Goal: Information Seeking & Learning: Find specific fact

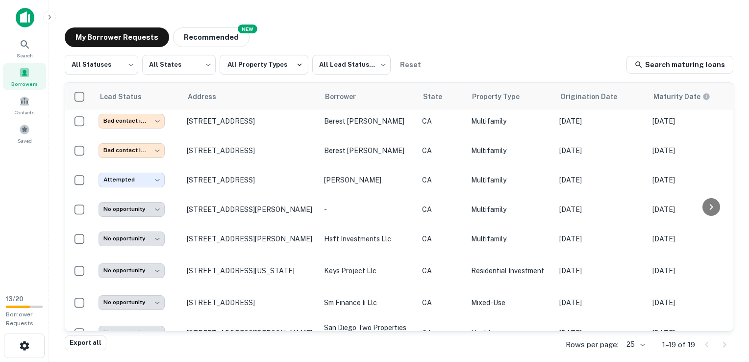
scroll to position [149, 0]
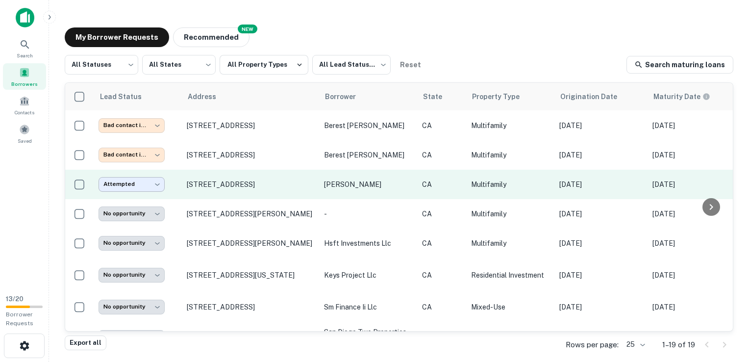
click at [135, 182] on body "**********" at bounding box center [374, 181] width 749 height 362
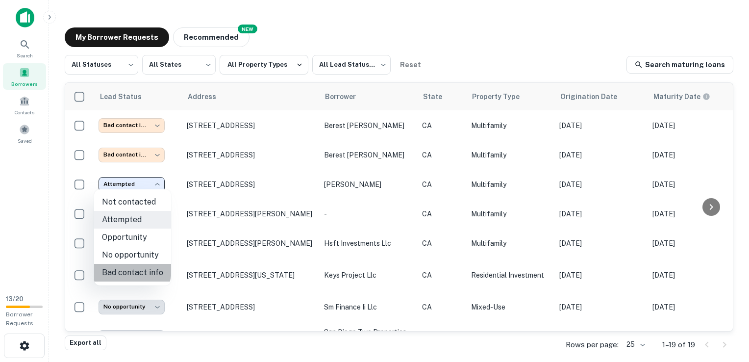
drag, startPoint x: 123, startPoint y: 269, endPoint x: 156, endPoint y: 259, distance: 34.6
click at [123, 269] on li "Bad contact info" at bounding box center [132, 273] width 77 height 18
type input "**********"
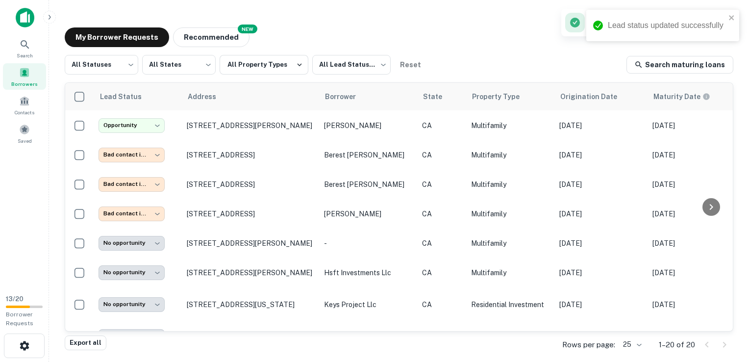
scroll to position [178, 0]
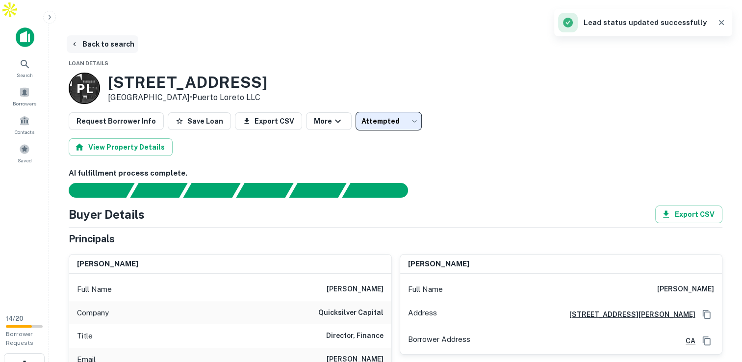
click at [119, 35] on button "Back to search" at bounding box center [103, 44] width 72 height 18
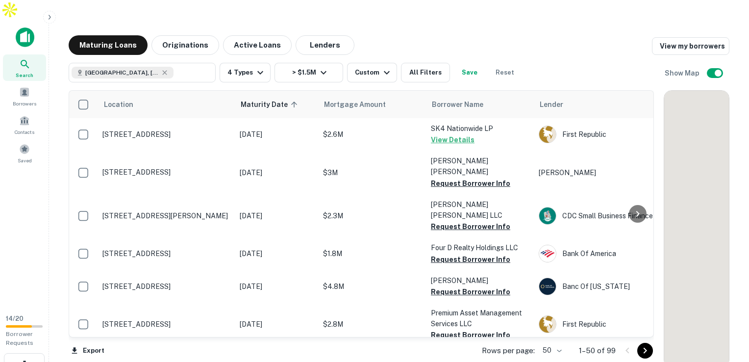
scroll to position [789, 0]
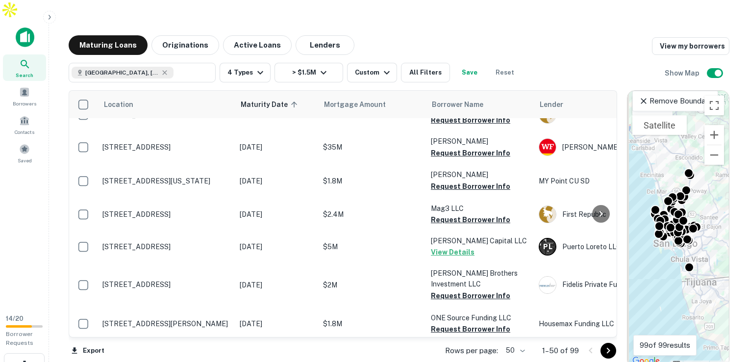
drag, startPoint x: 661, startPoint y: 245, endPoint x: 511, endPoint y: 224, distance: 151.5
click at [511, 224] on div "Location Maturity Date sorted ascending Mortgage Amount Borrower Name Lender Pu…" at bounding box center [399, 224] width 661 height 285
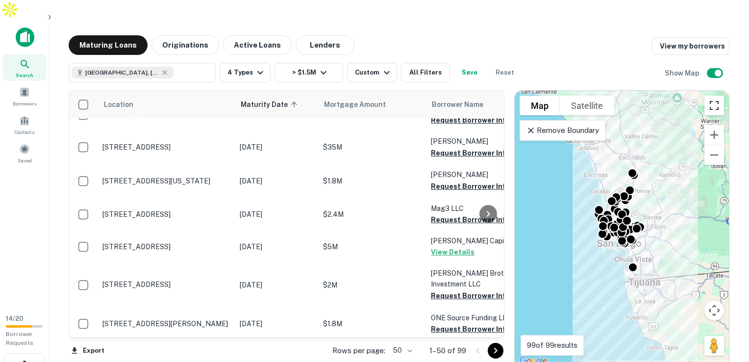
click at [713, 96] on button "Toggle fullscreen view" at bounding box center [715, 106] width 20 height 20
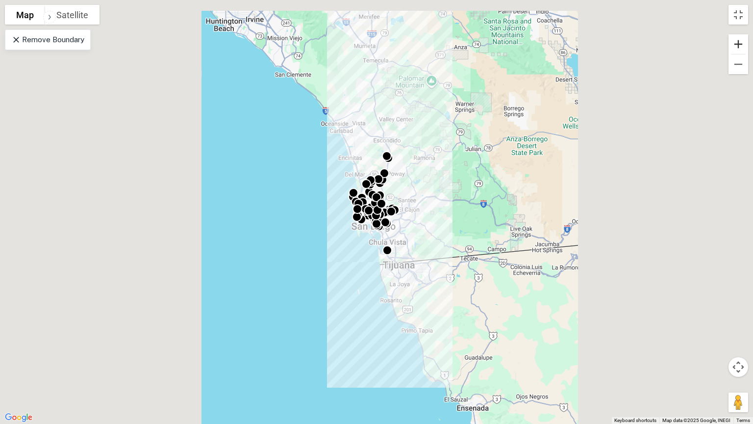
click at [738, 47] on button "Zoom in" at bounding box center [739, 44] width 20 height 20
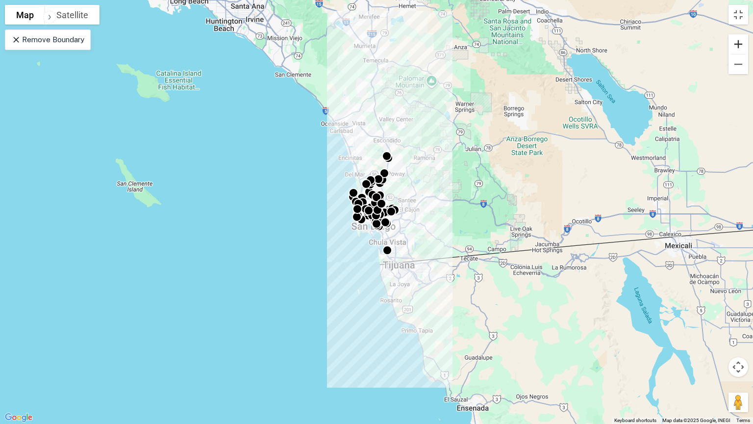
click at [738, 47] on button "Zoom in" at bounding box center [739, 44] width 20 height 20
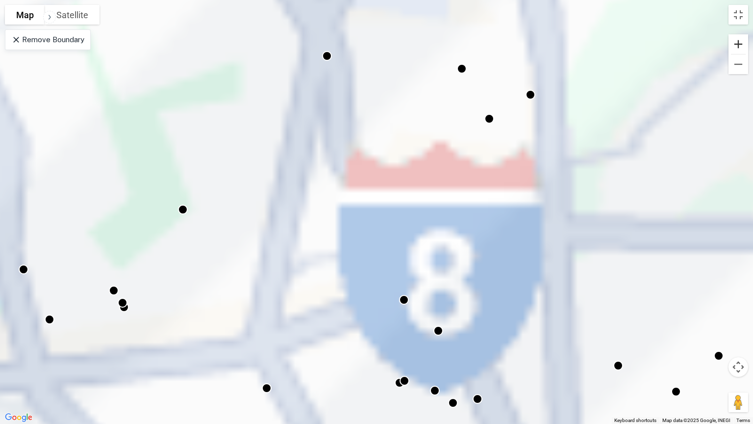
click at [738, 47] on button "Zoom in" at bounding box center [739, 44] width 20 height 20
click at [735, 71] on button "Zoom out" at bounding box center [739, 64] width 20 height 20
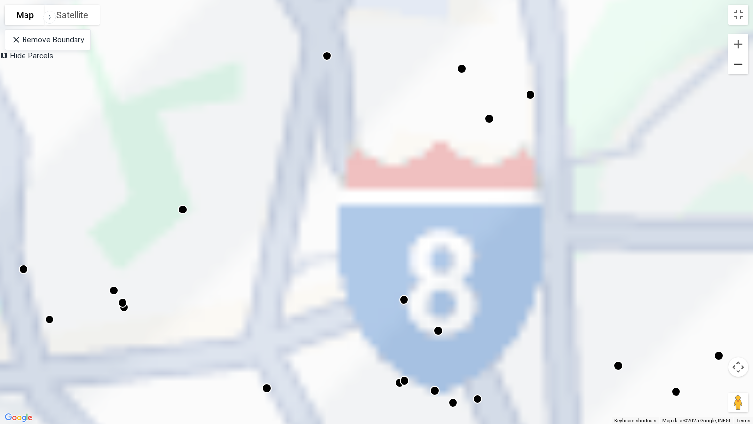
click at [735, 71] on button "Zoom out" at bounding box center [739, 64] width 20 height 20
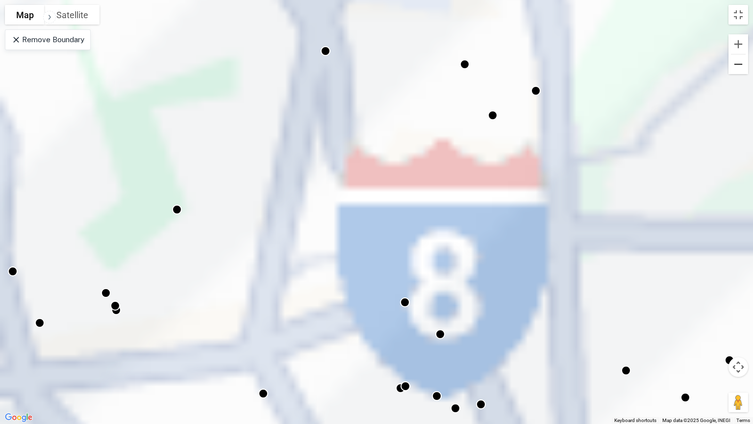
click at [735, 71] on button "Zoom out" at bounding box center [739, 64] width 20 height 20
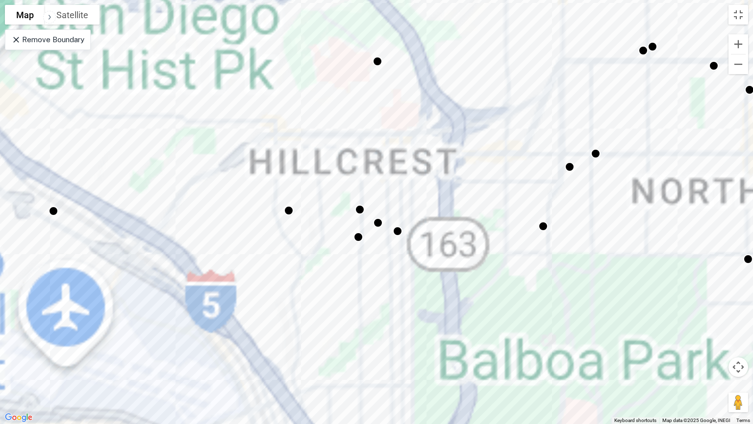
drag, startPoint x: 365, startPoint y: 303, endPoint x: 380, endPoint y: 248, distance: 56.9
click at [388, 228] on div "To activate drag with keyboard, press Alt + Enter. Once in keyboard drag state,…" at bounding box center [376, 212] width 753 height 424
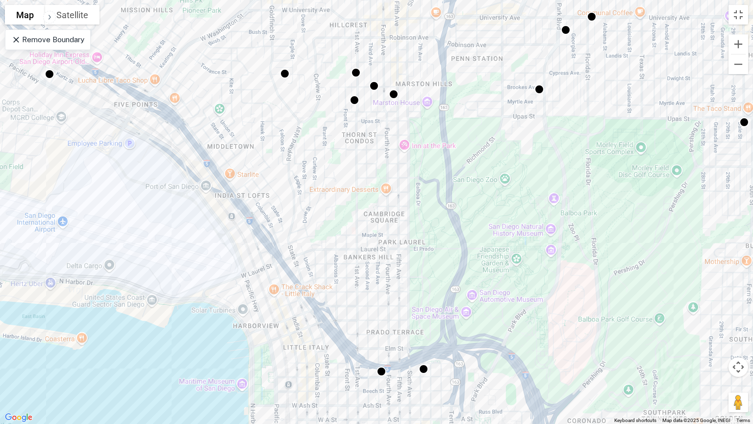
drag, startPoint x: 392, startPoint y: 303, endPoint x: 375, endPoint y: 207, distance: 97.6
click at [375, 207] on div "To activate drag with keyboard, press Alt + Enter. Once in keyboard drag state,…" at bounding box center [376, 212] width 753 height 424
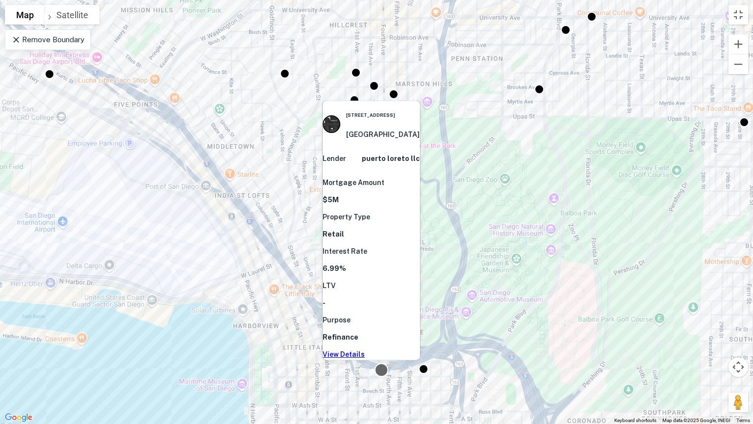
click at [383, 361] on div at bounding box center [382, 370] width 14 height 14
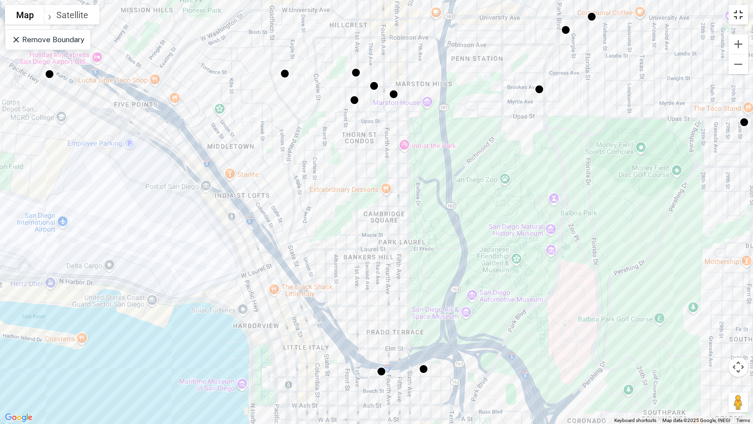
click at [741, 11] on button "Toggle fullscreen view" at bounding box center [739, 15] width 20 height 20
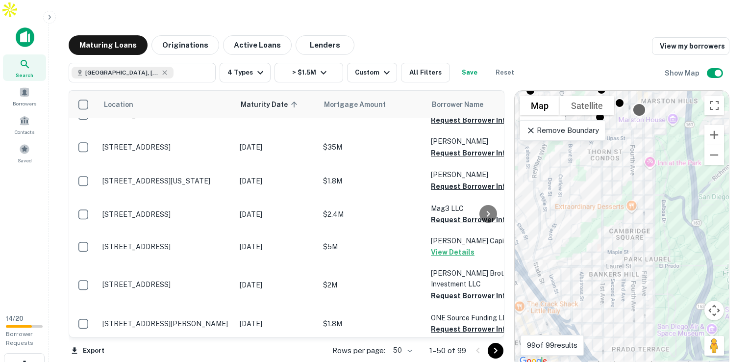
click at [640, 103] on div at bounding box center [639, 110] width 14 height 14
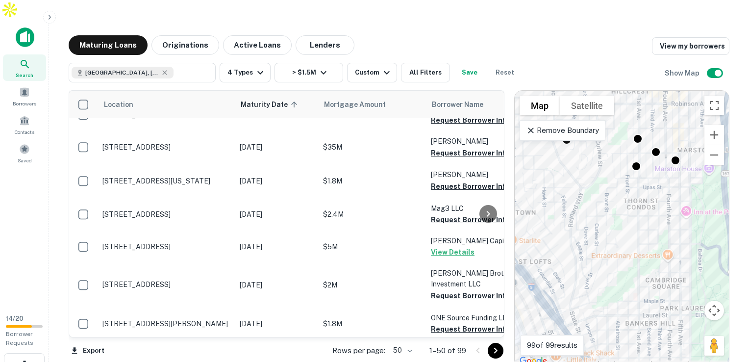
drag, startPoint x: 657, startPoint y: 162, endPoint x: 661, endPoint y: 143, distance: 19.0
click at [667, 181] on div "To activate drag with keyboard, press Alt + Enter. Once in keyboard drag state,…" at bounding box center [622, 229] width 214 height 277
click at [656, 147] on div at bounding box center [656, 154] width 14 height 14
click at [638, 113] on div "To navigate, press the arrow keys. To activate drag with keyboard, press Alt + …" at bounding box center [622, 229] width 214 height 277
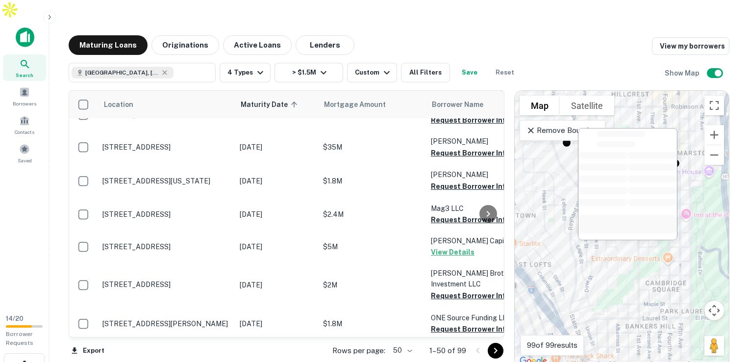
click at [638, 133] on div at bounding box center [638, 140] width 14 height 14
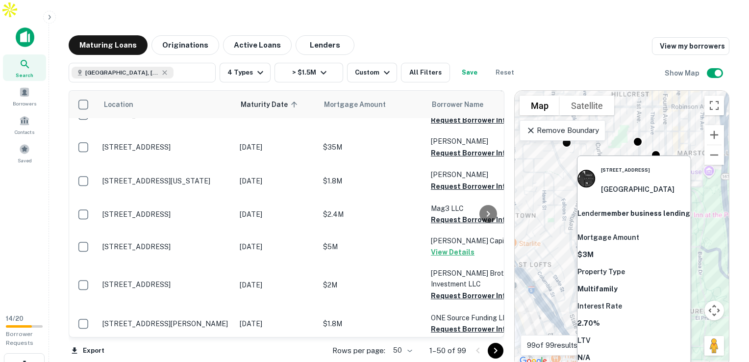
click at [638, 161] on div at bounding box center [636, 168] width 14 height 14
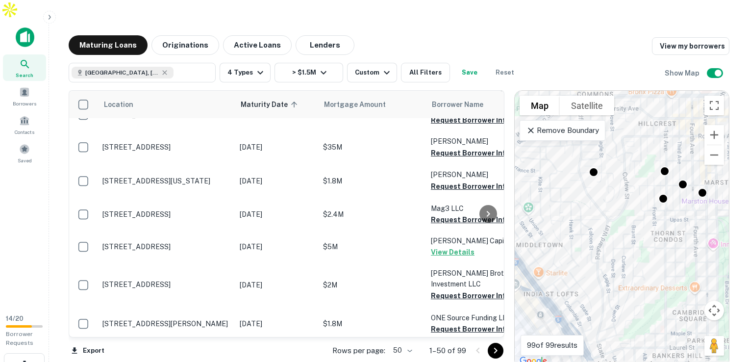
drag, startPoint x: 600, startPoint y: 138, endPoint x: 610, endPoint y: 159, distance: 23.9
click at [627, 168] on div "To activate drag with keyboard, press Alt + Enter. Once in keyboard drag state,…" at bounding box center [622, 229] width 214 height 277
click at [592, 162] on div at bounding box center [592, 169] width 14 height 14
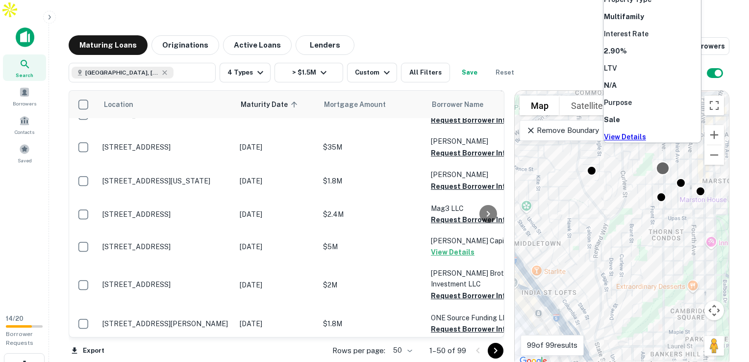
click at [663, 161] on div at bounding box center [663, 168] width 14 height 14
drag, startPoint x: 677, startPoint y: 127, endPoint x: 673, endPoint y: 131, distance: 6.3
click at [646, 133] on link "View Details" at bounding box center [625, 137] width 42 height 8
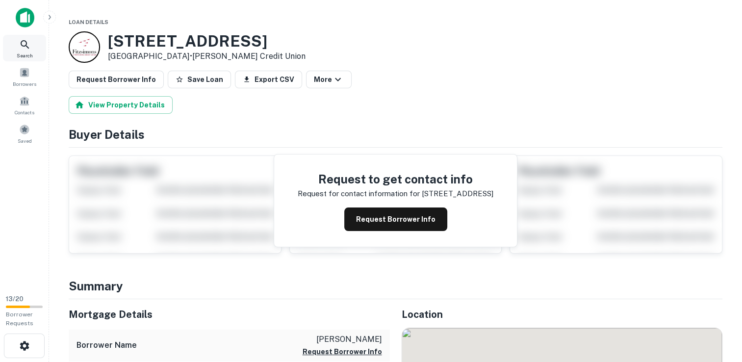
click at [31, 44] on div "Search" at bounding box center [24, 48] width 43 height 26
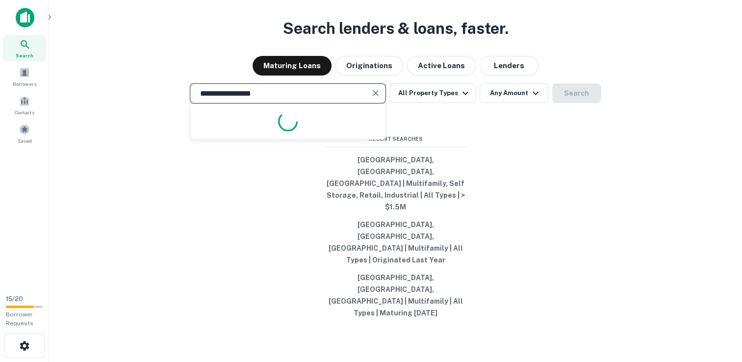
drag, startPoint x: 268, startPoint y: 131, endPoint x: 135, endPoint y: 84, distance: 140.7
click at [135, 84] on div "**********" at bounding box center [395, 205] width 677 height 362
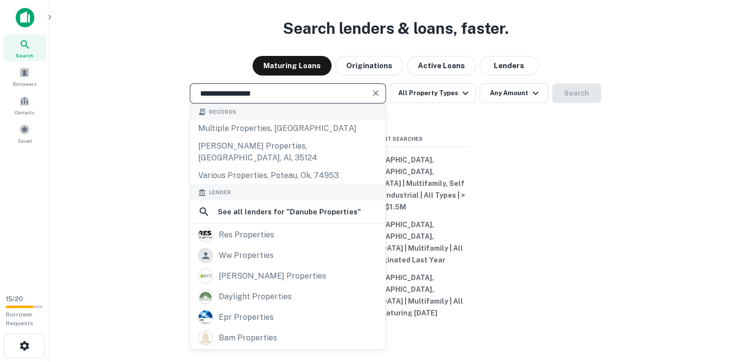
paste input "text"
type input "**********"
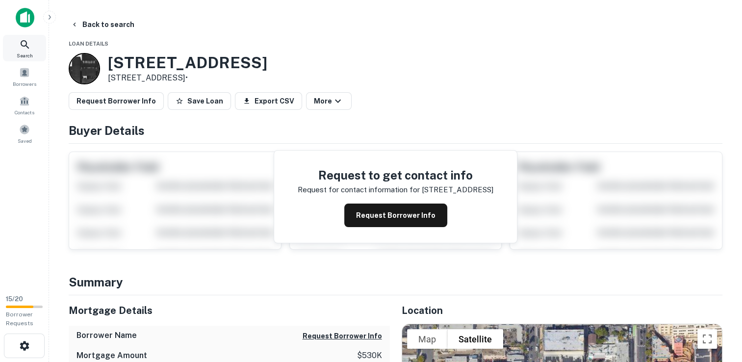
click at [26, 42] on icon at bounding box center [25, 44] width 8 height 8
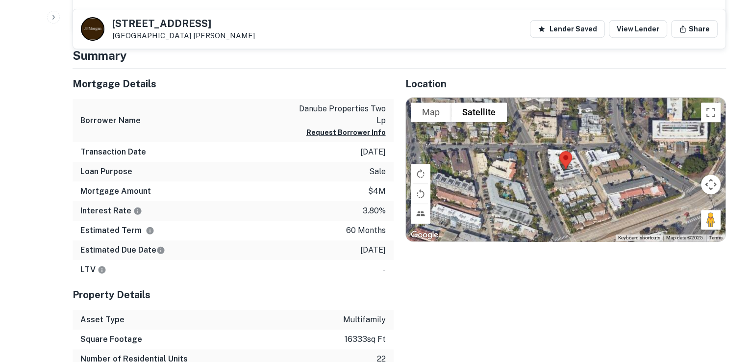
scroll to position [468, 0]
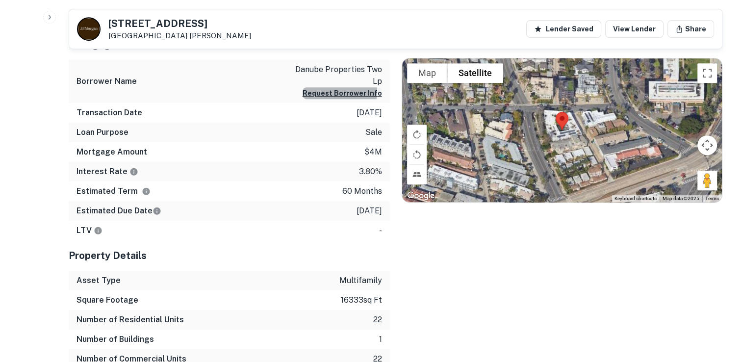
click at [340, 91] on button "Request Borrower Info" at bounding box center [342, 93] width 79 height 12
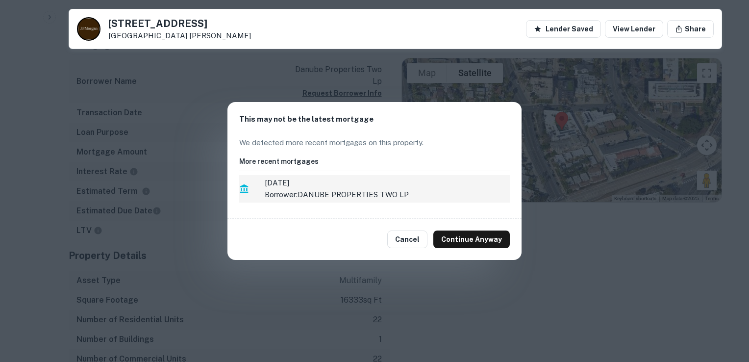
click at [379, 185] on span "9/15/2021" at bounding box center [387, 183] width 245 height 12
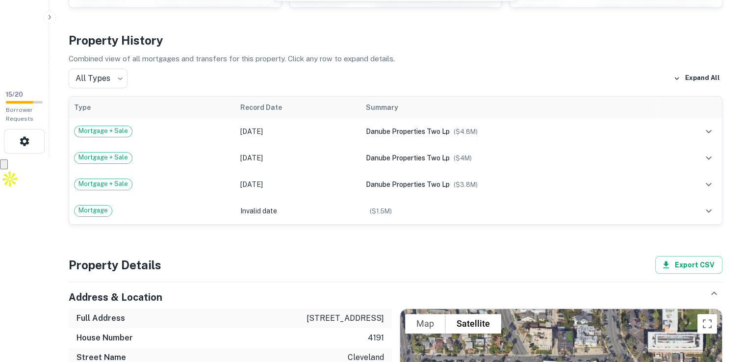
scroll to position [206, 0]
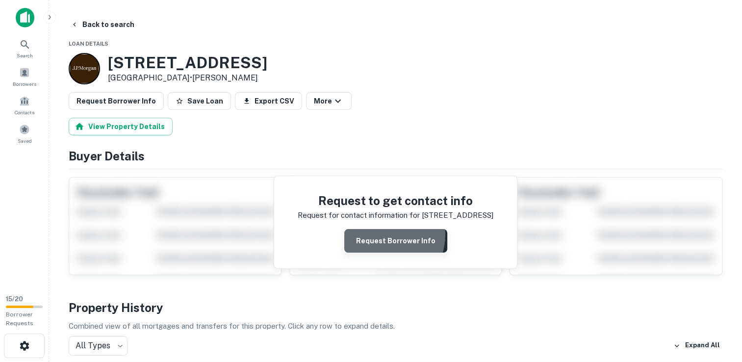
click at [385, 234] on button "Request Borrower Info" at bounding box center [395, 241] width 103 height 24
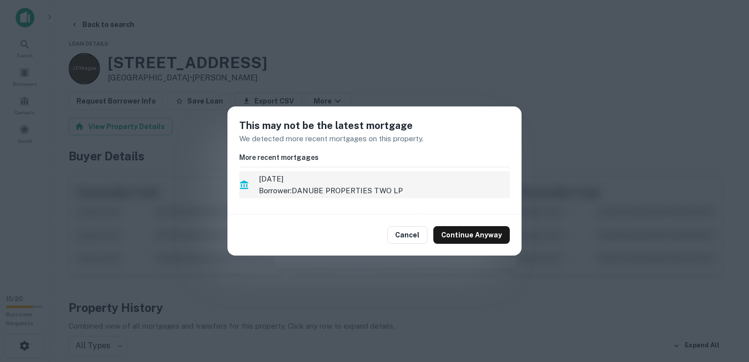
click at [332, 189] on p "Borrower: DANUBE PROPERTIES TWO LP" at bounding box center [384, 191] width 251 height 12
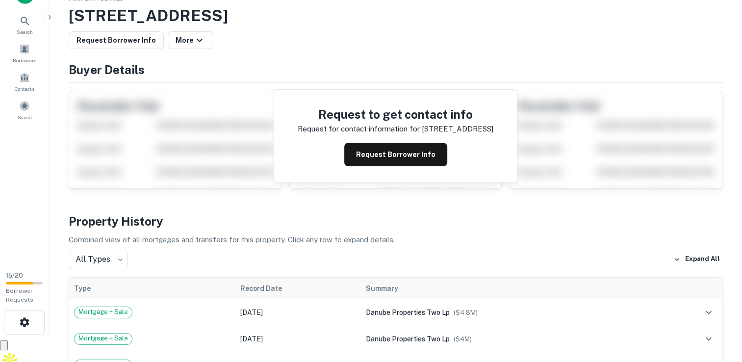
scroll to position [102, 0]
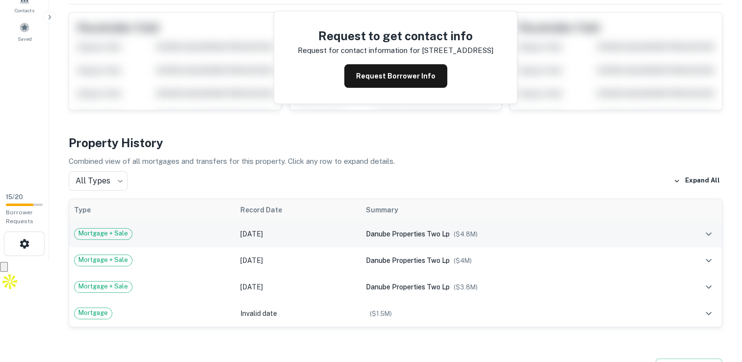
click at [291, 234] on td "Sep 15, 2021" at bounding box center [298, 234] width 126 height 26
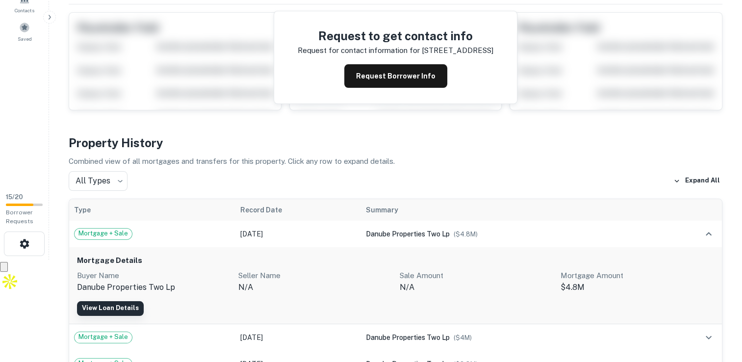
click at [108, 306] on link "View Loan Details" at bounding box center [110, 308] width 67 height 15
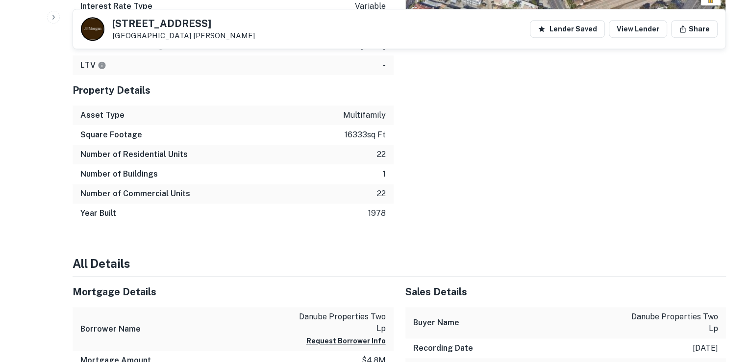
scroll to position [781, 0]
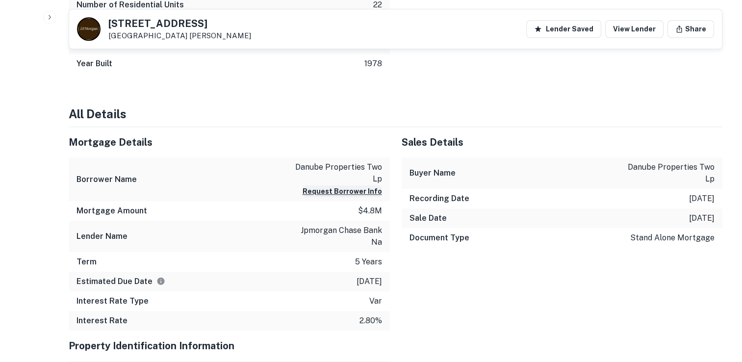
click at [353, 193] on button "Request Borrower Info" at bounding box center [342, 191] width 79 height 12
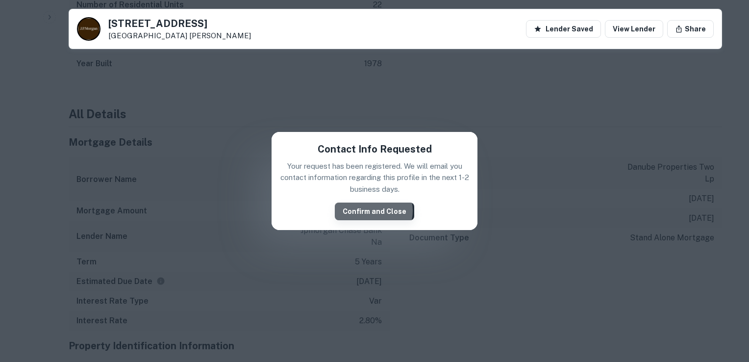
click at [373, 211] on button "Confirm and Close" at bounding box center [374, 212] width 79 height 18
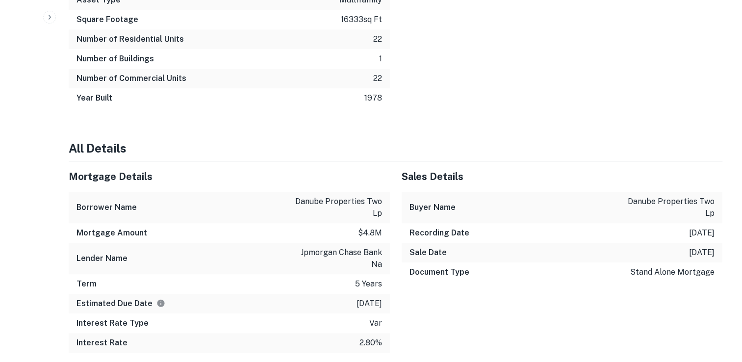
scroll to position [0, 0]
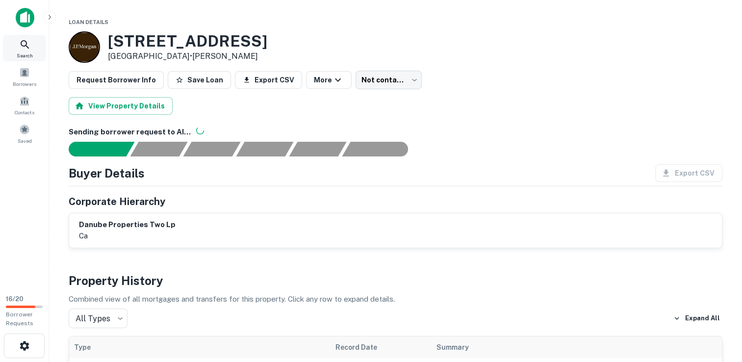
click at [27, 42] on icon at bounding box center [25, 45] width 12 height 12
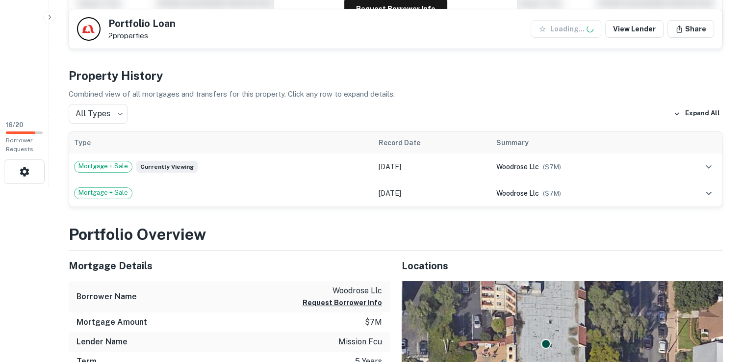
scroll to position [343, 0]
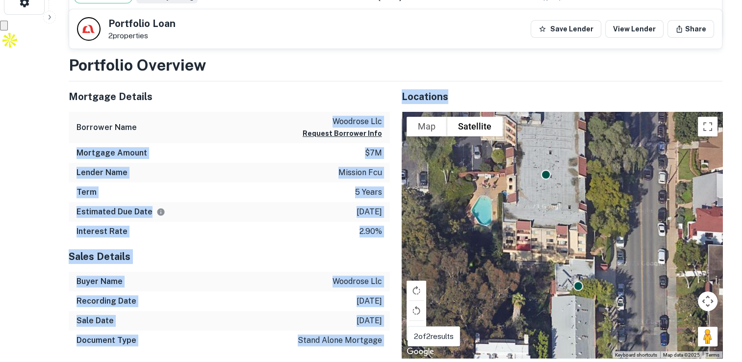
drag, startPoint x: 331, startPoint y: 117, endPoint x: 393, endPoint y: 124, distance: 63.1
click at [396, 123] on div "Mortgage Details Borrower Name woodrose llc Request Borrower Info Mortgage Amou…" at bounding box center [389, 219] width 665 height 277
drag, startPoint x: 393, startPoint y: 124, endPoint x: 369, endPoint y: 113, distance: 26.3
click at [369, 113] on div "Borrower Name woodrose llc Request Borrower Info" at bounding box center [229, 128] width 321 height 32
click at [365, 118] on p "woodrose llc" at bounding box center [342, 122] width 79 height 12
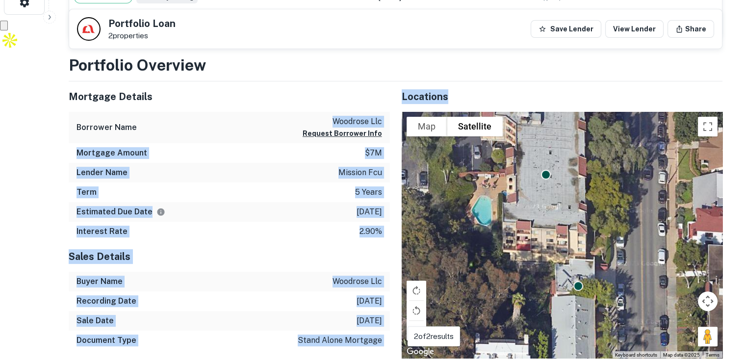
click at [366, 118] on p "woodrose llc" at bounding box center [342, 122] width 79 height 12
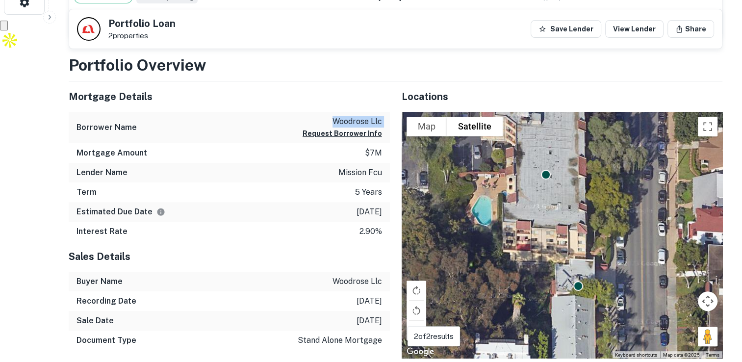
click at [366, 118] on p "woodrose llc" at bounding box center [342, 122] width 79 height 12
copy div "woodrose llc Request Borrower Info"
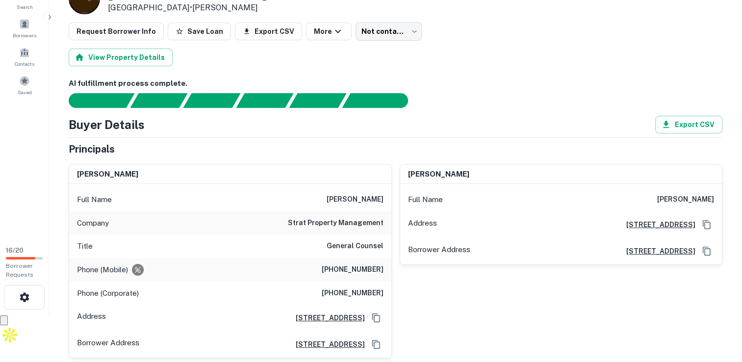
scroll to position [49, 0]
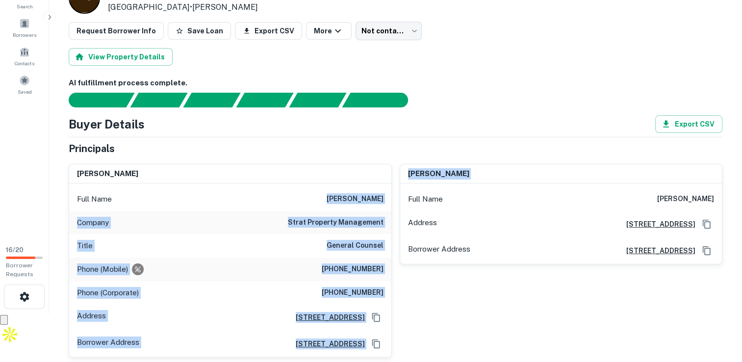
drag, startPoint x: 313, startPoint y: 197, endPoint x: 388, endPoint y: 191, distance: 75.3
click at [390, 192] on div "Full Name [PERSON_NAME]" at bounding box center [230, 199] width 322 height 24
copy h6 "[PERSON_NAME]"
